Goal: Information Seeking & Learning: Find contact information

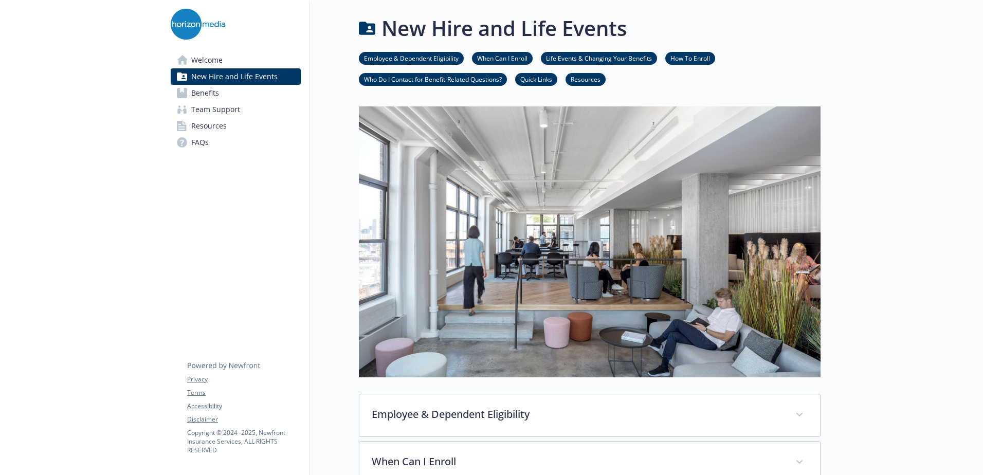
click at [190, 23] on img at bounding box center [198, 24] width 54 height 31
click at [209, 142] on link "FAQs" at bounding box center [236, 142] width 130 height 16
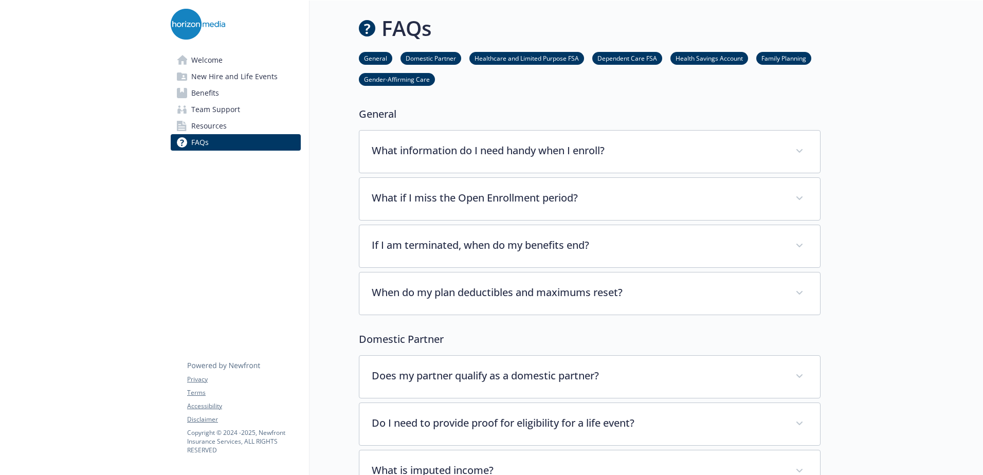
click at [223, 112] on span "Team Support" at bounding box center [215, 109] width 49 height 16
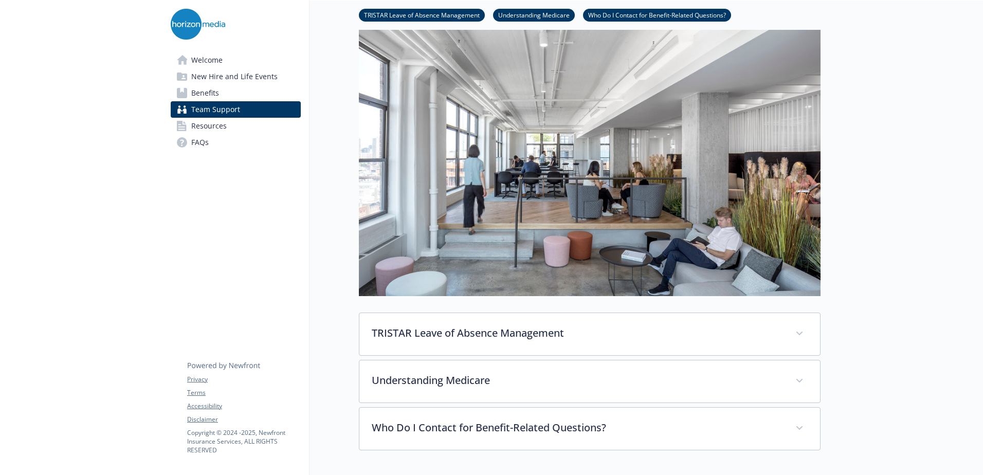
scroll to position [245, 0]
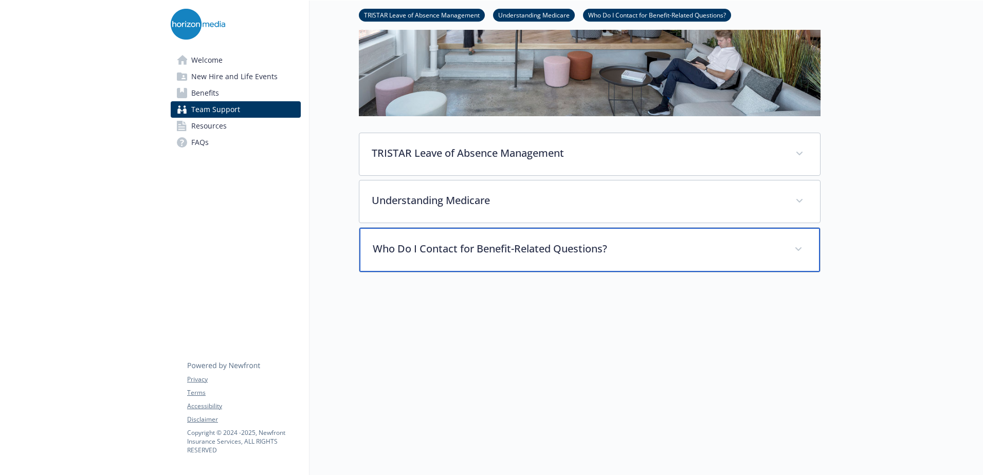
click at [428, 235] on div "Who Do I Contact for Benefit-Related Questions?" at bounding box center [589, 250] width 461 height 44
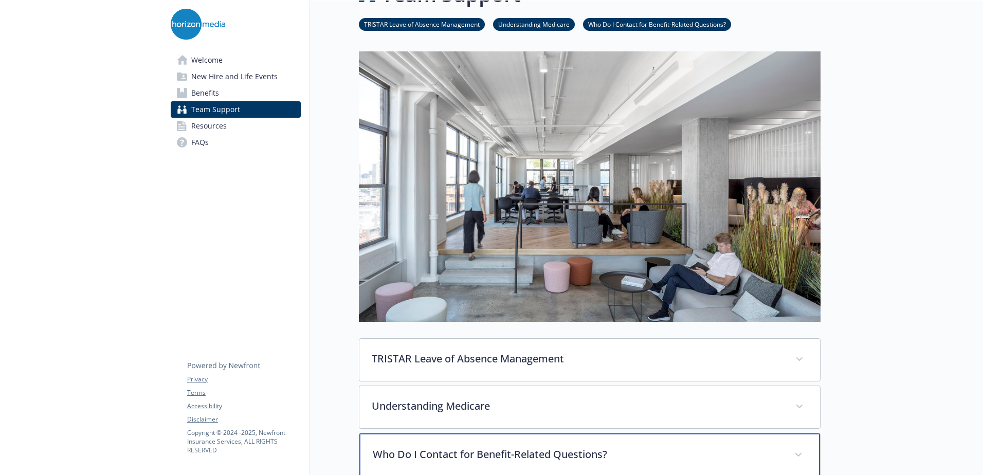
scroll to position [0, 0]
